Goal: Information Seeking & Learning: Learn about a topic

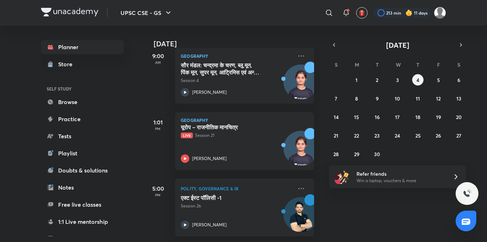
scroll to position [137, 0]
click at [180, 155] on div "Geography [GEOGRAPHIC_DATA] – राजनीतिक मानचित्र Live Session 21 [PERSON_NAME]" at bounding box center [244, 141] width 139 height 58
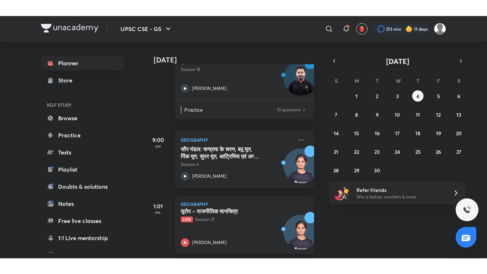
scroll to position [107, 0]
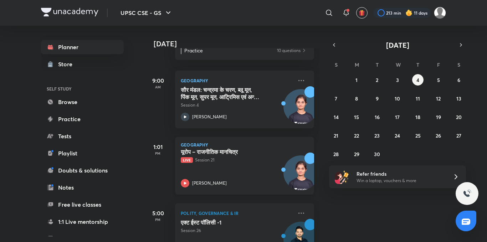
click at [181, 184] on icon at bounding box center [185, 183] width 9 height 9
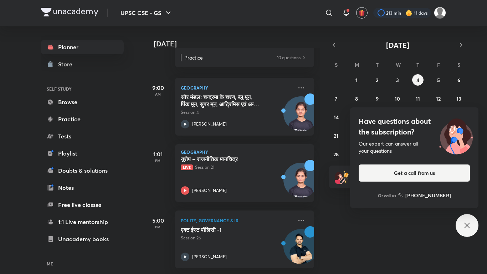
scroll to position [105, 0]
